Goal: Communication & Community: Ask a question

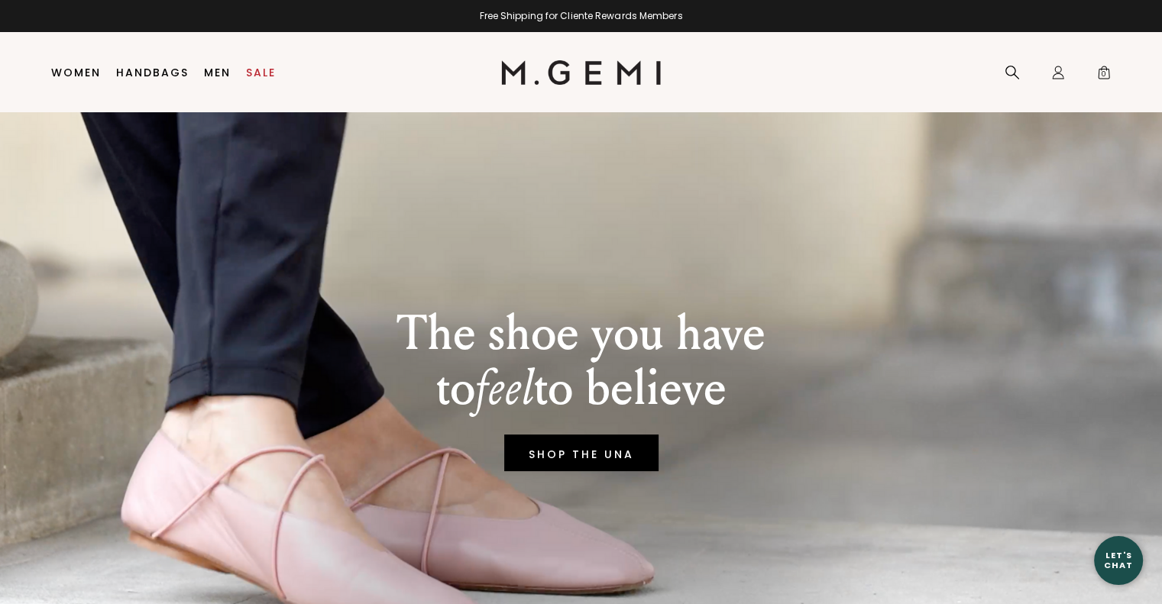
click at [1120, 564] on div "Let's Chat" at bounding box center [1118, 560] width 49 height 19
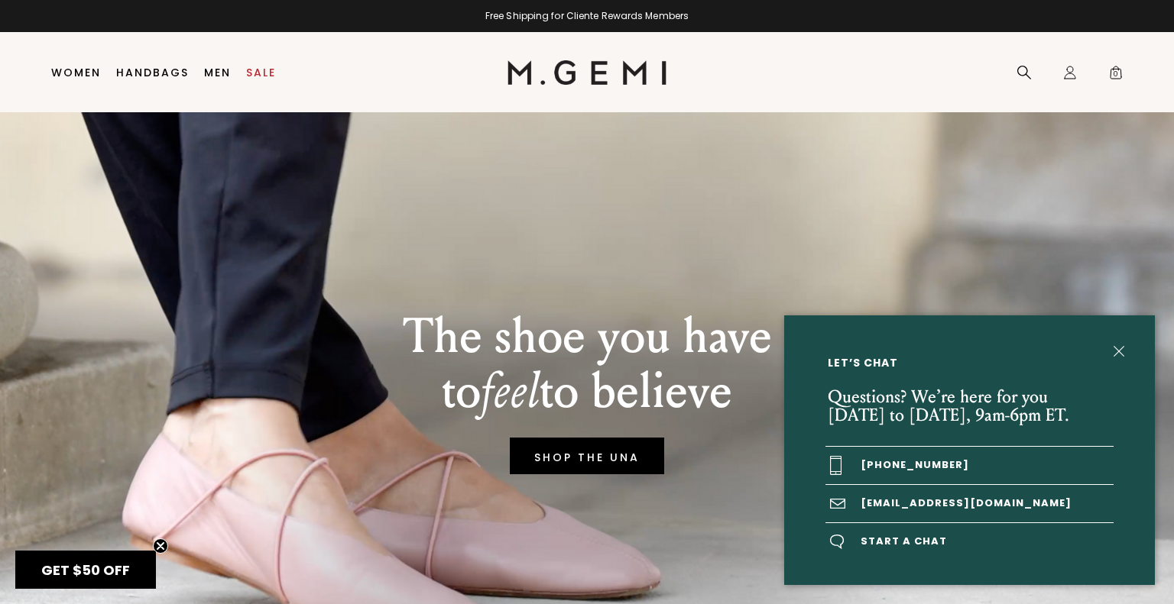
click at [899, 543] on span "Start a chat" at bounding box center [969, 541] width 288 height 37
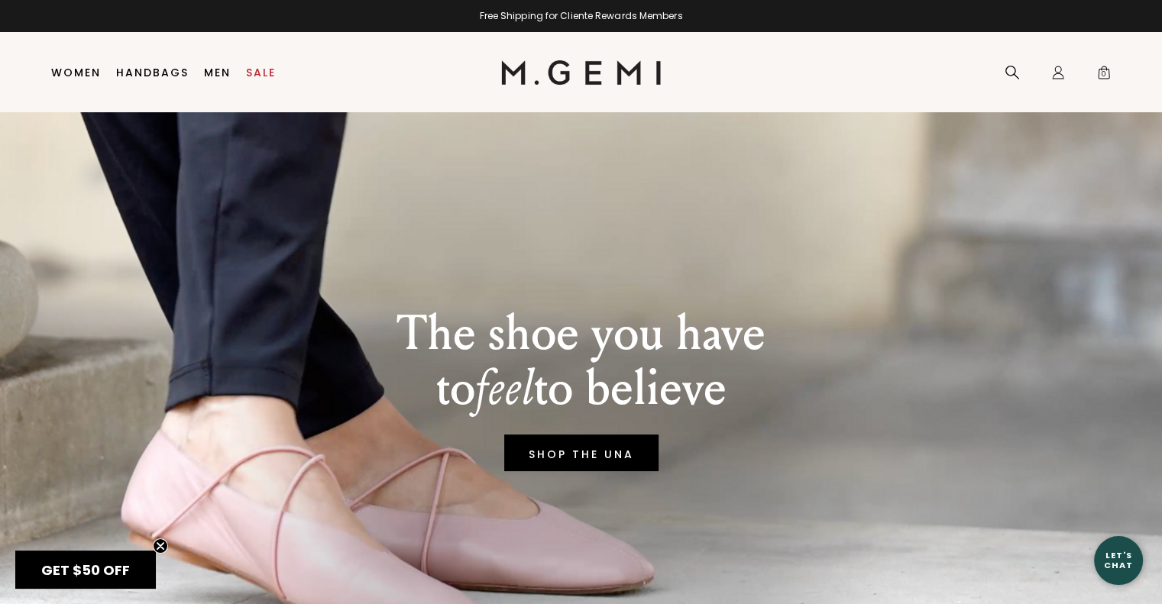
click at [1107, 556] on div "Let's Chat" at bounding box center [1118, 560] width 49 height 19
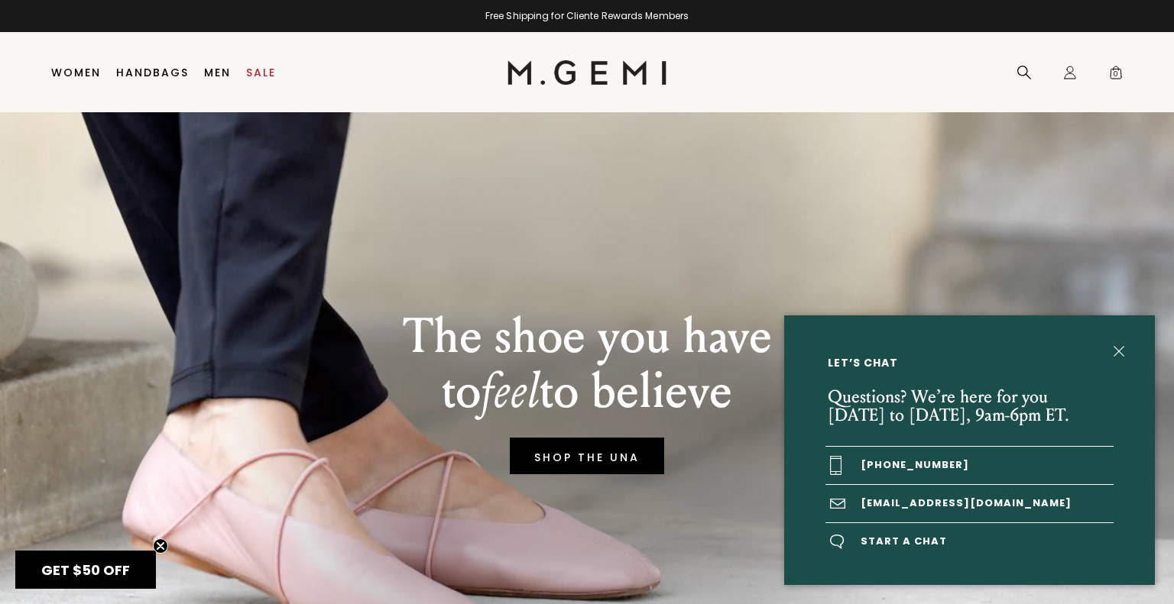
click at [900, 546] on span "Start a chat" at bounding box center [969, 541] width 288 height 37
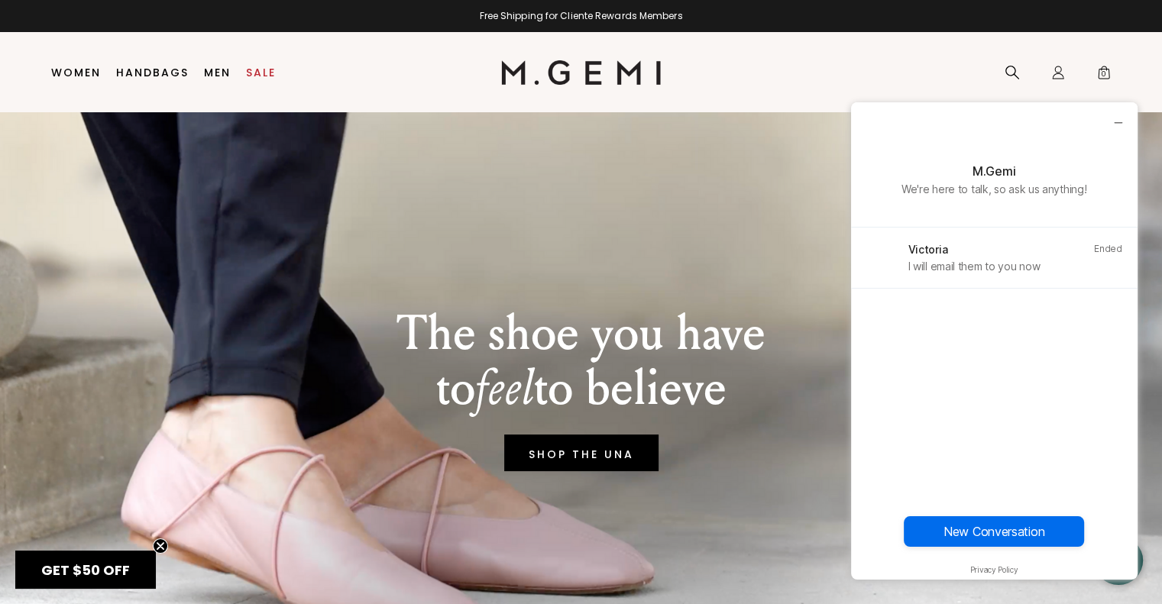
click at [952, 399] on div "Victoria Ended I will email them to you now New Conversation" at bounding box center [994, 394] width 287 height 333
click at [980, 530] on button "New Conversation" at bounding box center [994, 532] width 180 height 31
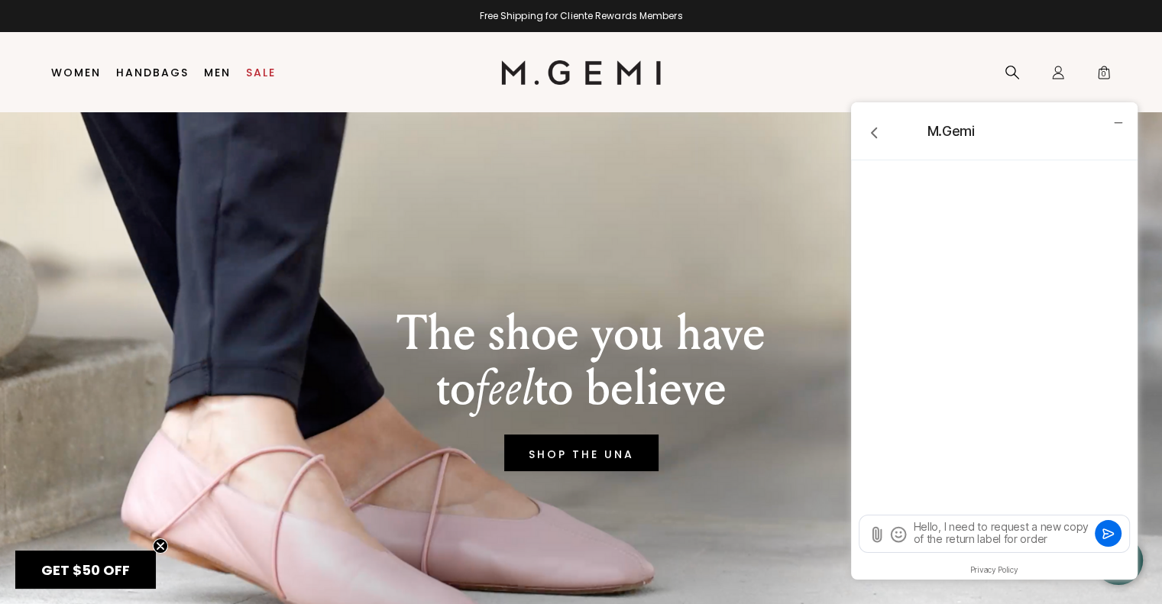
type textarea "Hello, I need to request a new copy of the return label for order 992560"
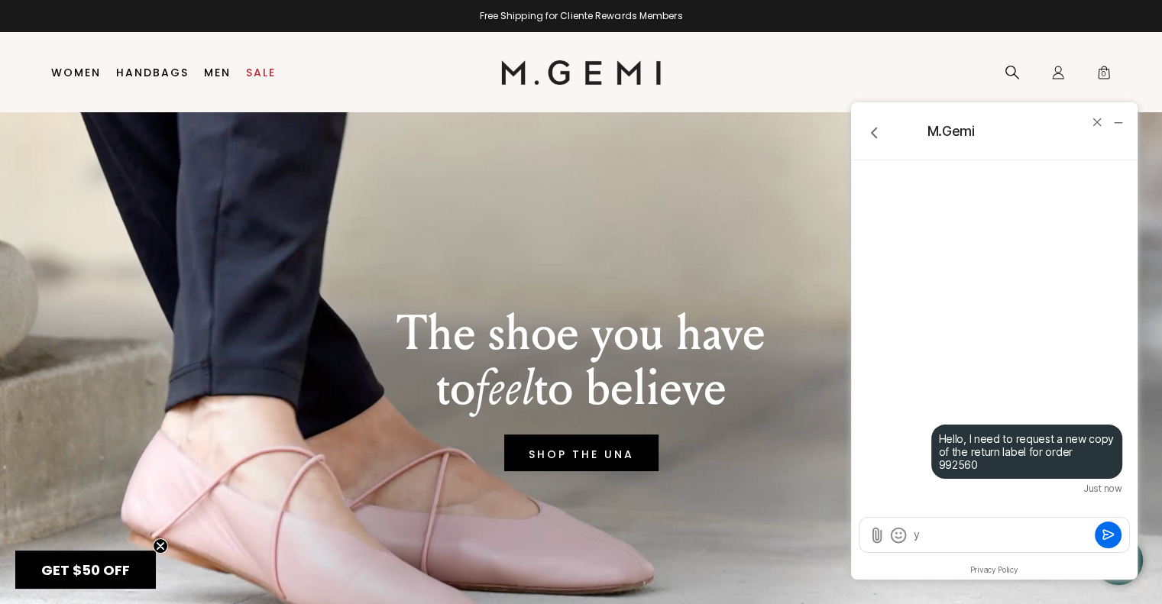
type textarea "y"
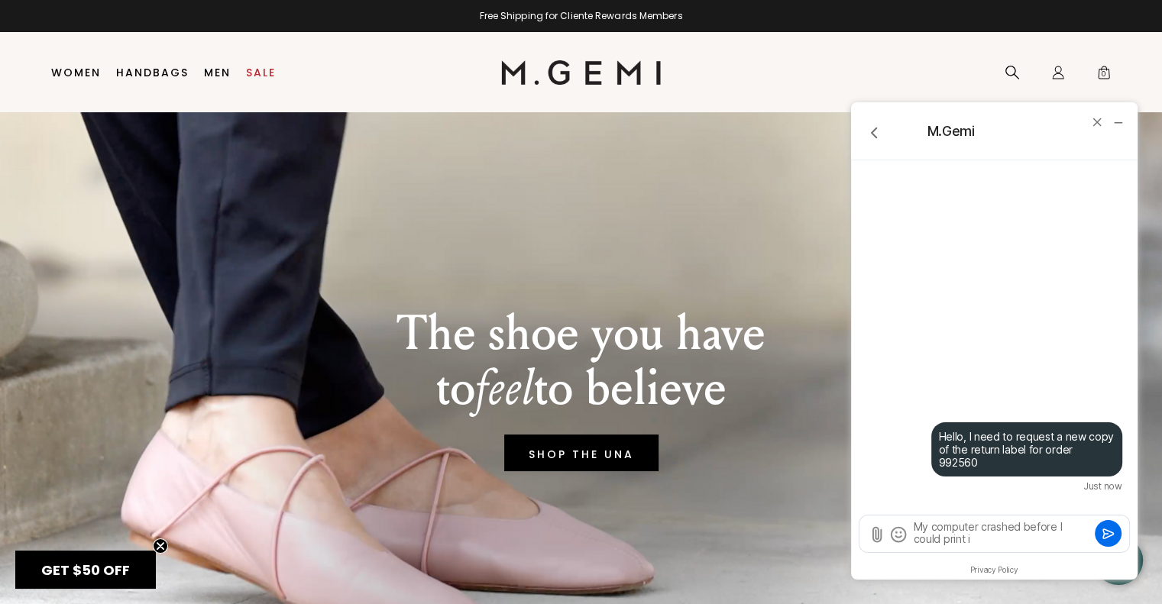
type textarea "My computer crashed before I could print it"
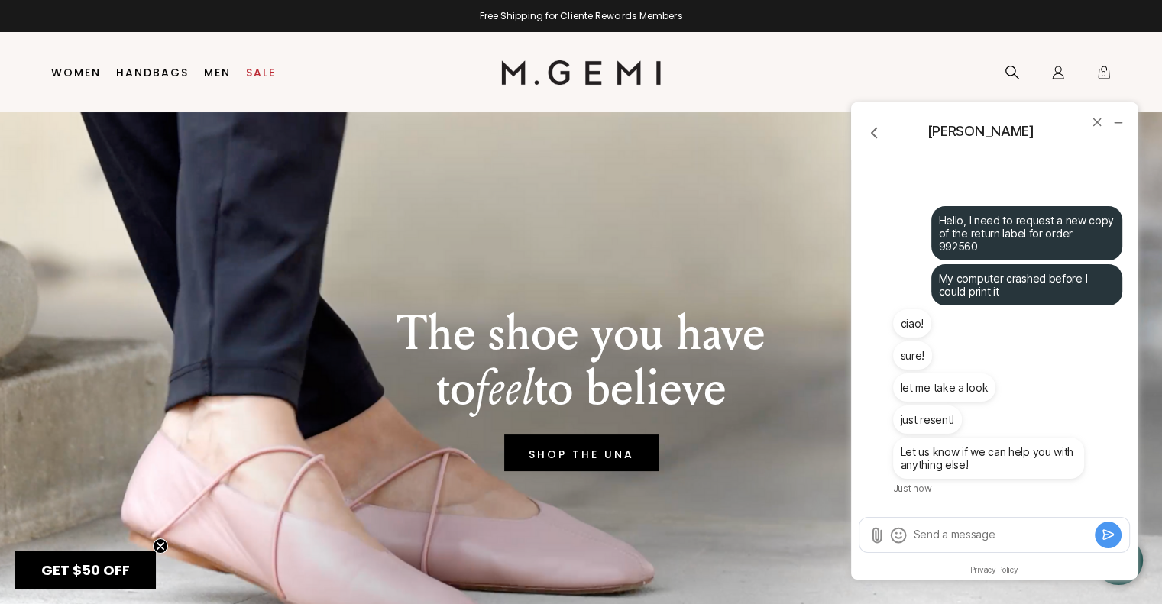
click at [980, 530] on textarea "Send a message" at bounding box center [1001, 535] width 179 height 16
type textarea "Thank you"
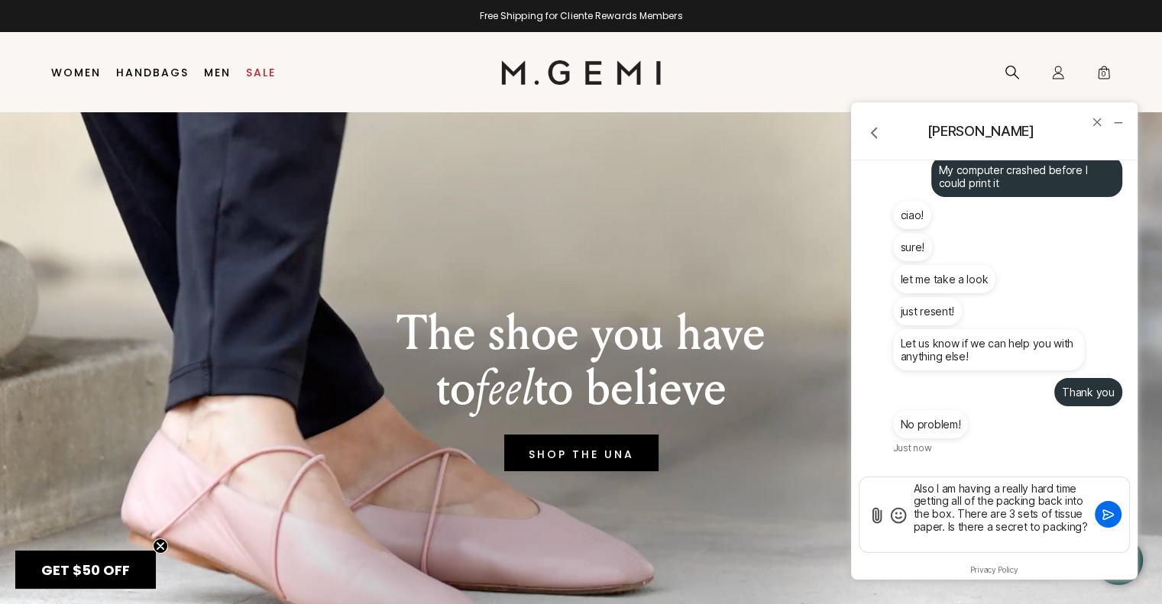
type textarea "Also I am having a really hard time getting all of the packing back into the bo…"
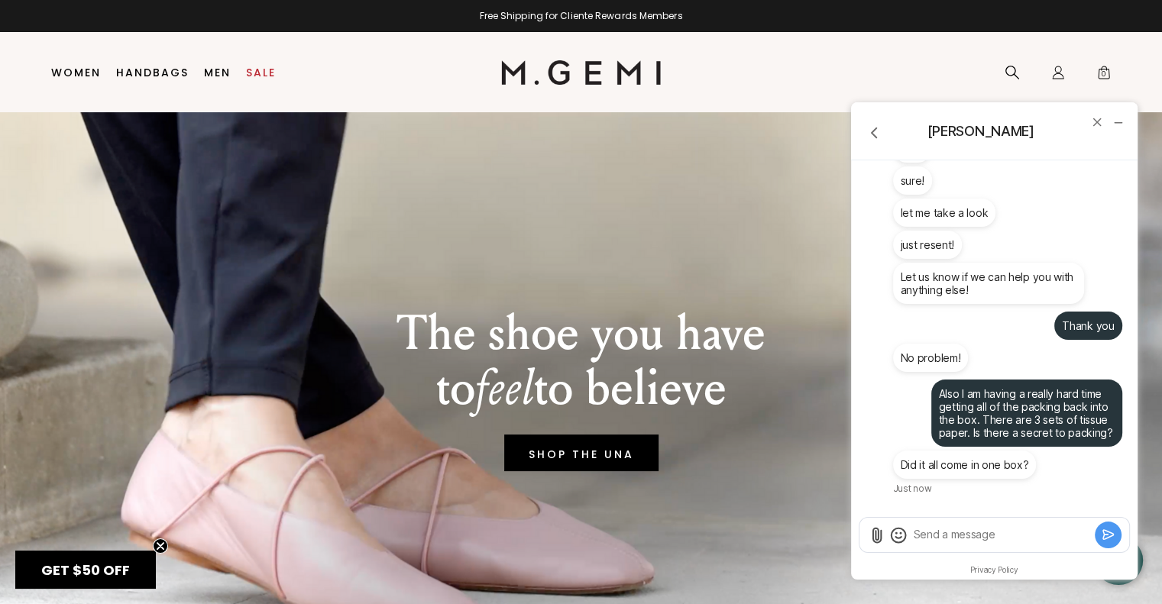
click at [951, 542] on textarea "Send a message" at bounding box center [1001, 535] width 179 height 16
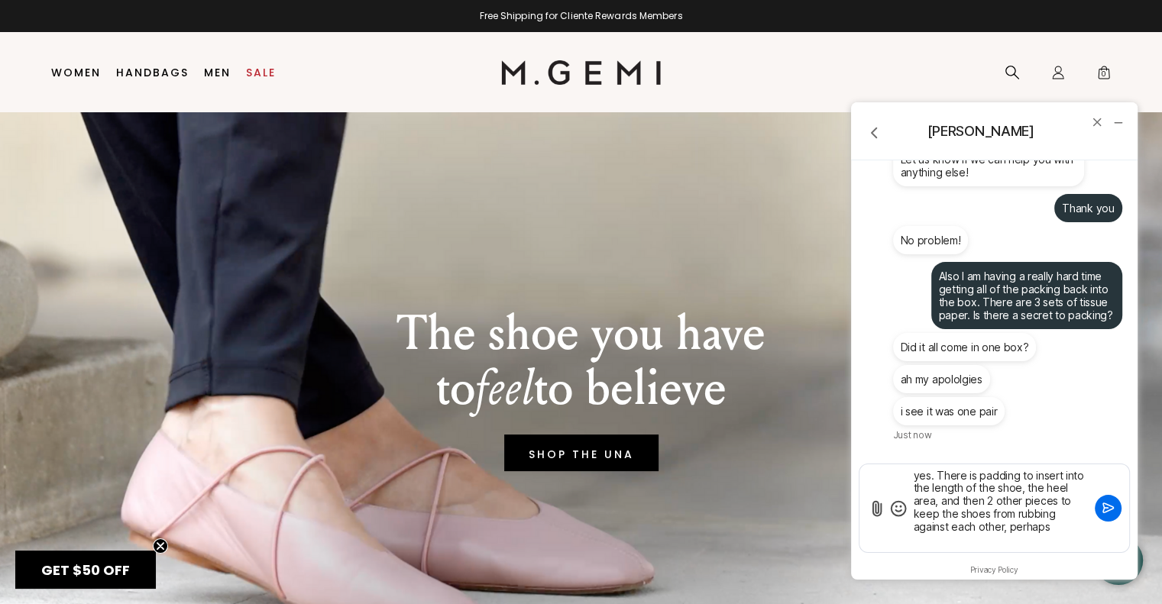
type textarea "yes. There is padding to insert into the length of the shoe, the heel area, and…"
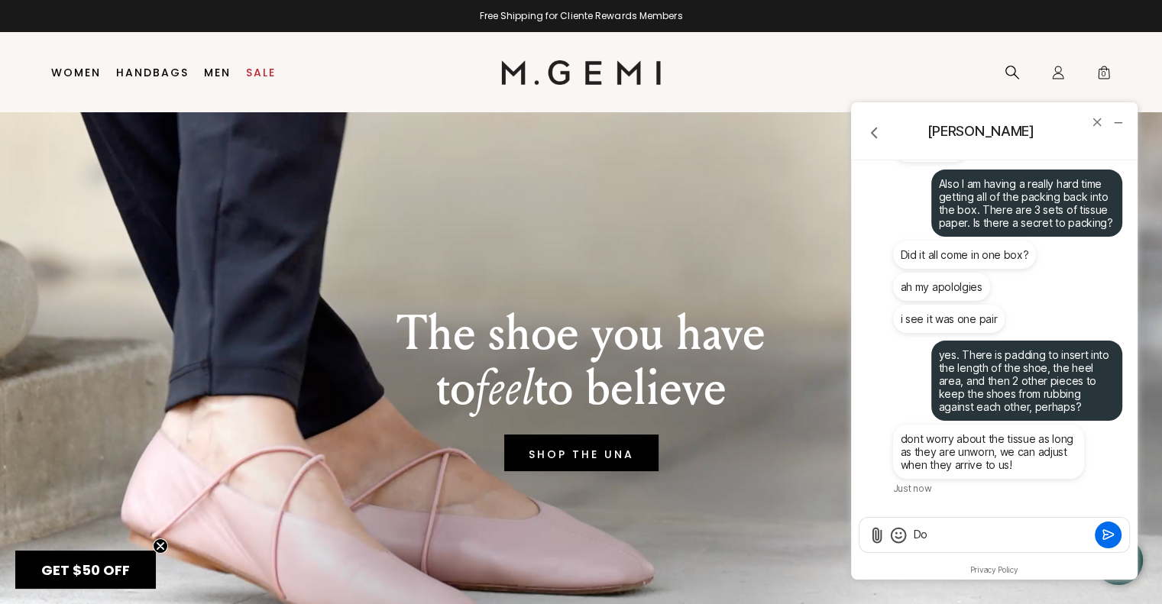
type textarea "D"
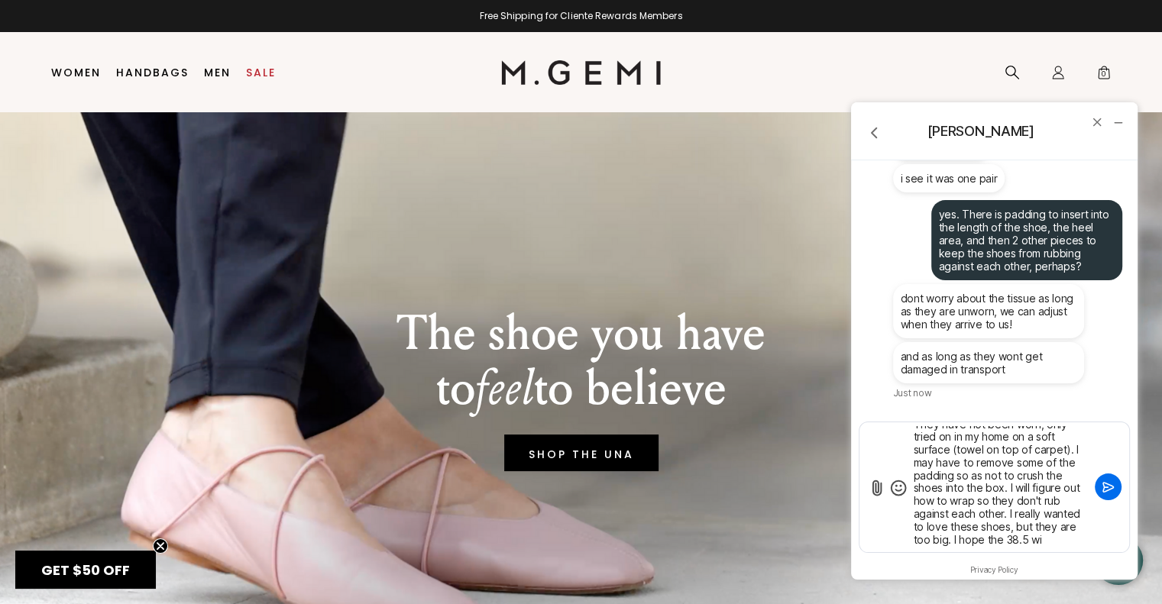
scroll to position [21, 0]
type textarea "They have not been worn, only tried on in my home on a soft surface (towel on t…"
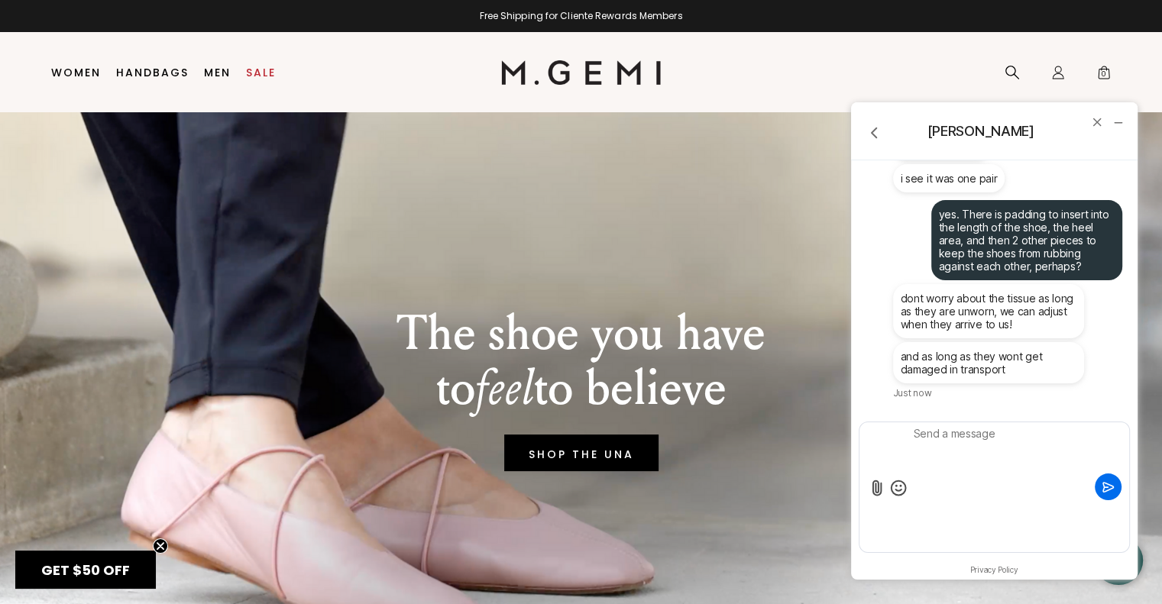
scroll to position [0, 0]
